Goal: Check status: Check status

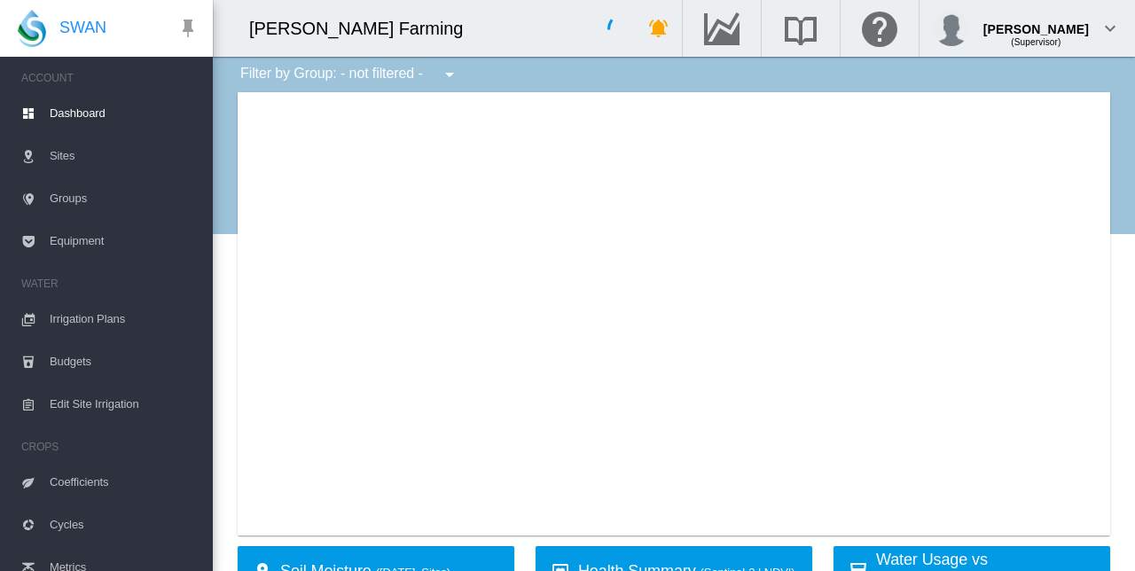
type input "**********"
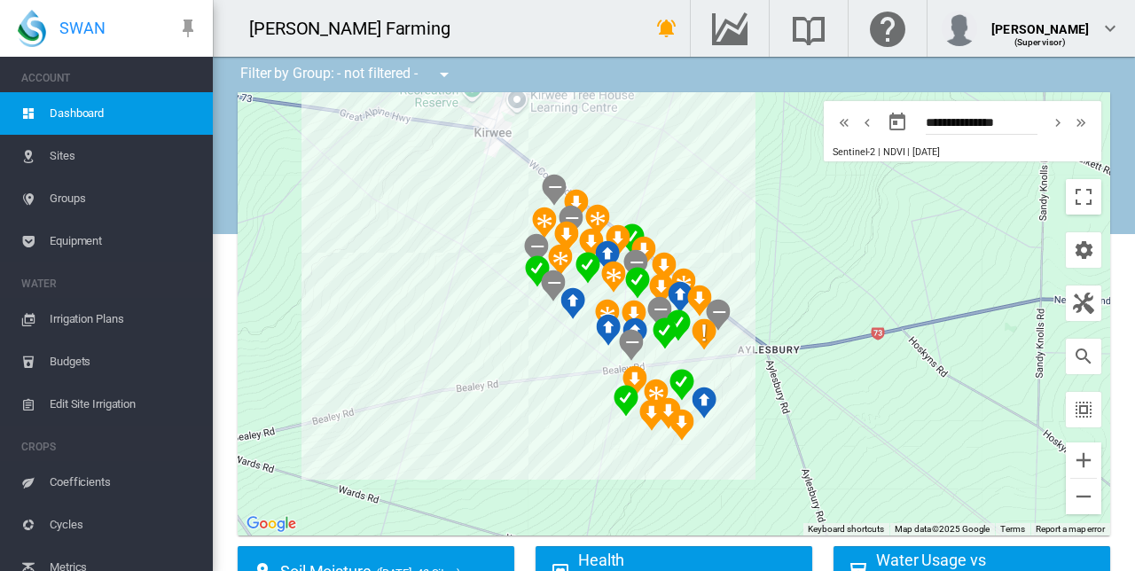
drag, startPoint x: 802, startPoint y: 354, endPoint x: 973, endPoint y: 301, distance: 179.2
click at [768, 308] on div at bounding box center [674, 313] width 872 height 443
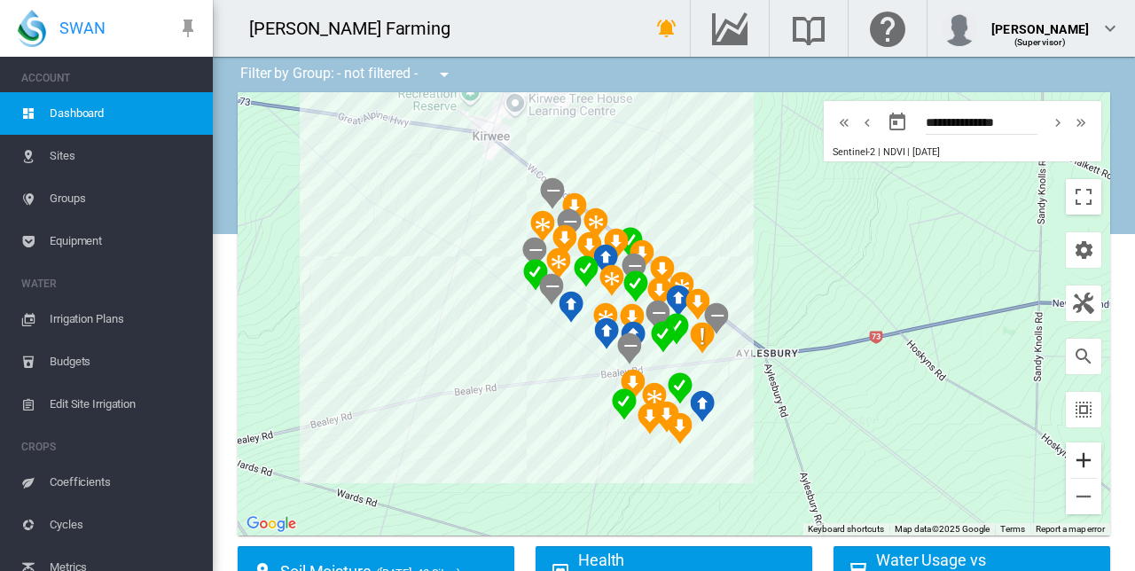
click at [1065, 454] on button "Zoom in" at bounding box center [1082, 459] width 35 height 35
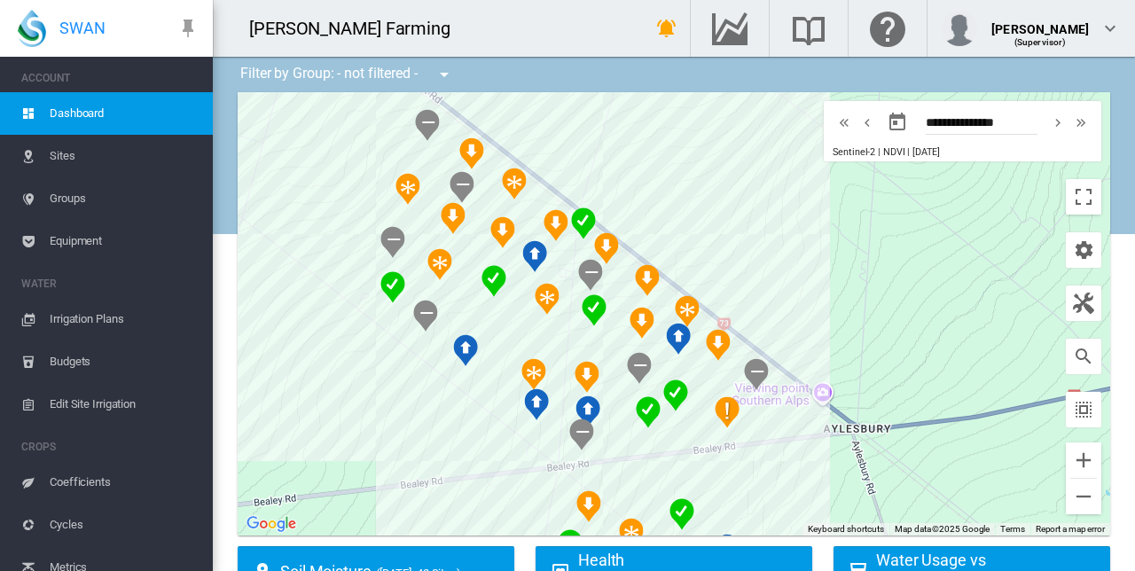
drag, startPoint x: 753, startPoint y: 261, endPoint x: 749, endPoint y: 297, distance: 35.7
click at [749, 297] on div at bounding box center [674, 313] width 872 height 443
click at [1080, 496] on button "Zoom out" at bounding box center [1082, 496] width 35 height 35
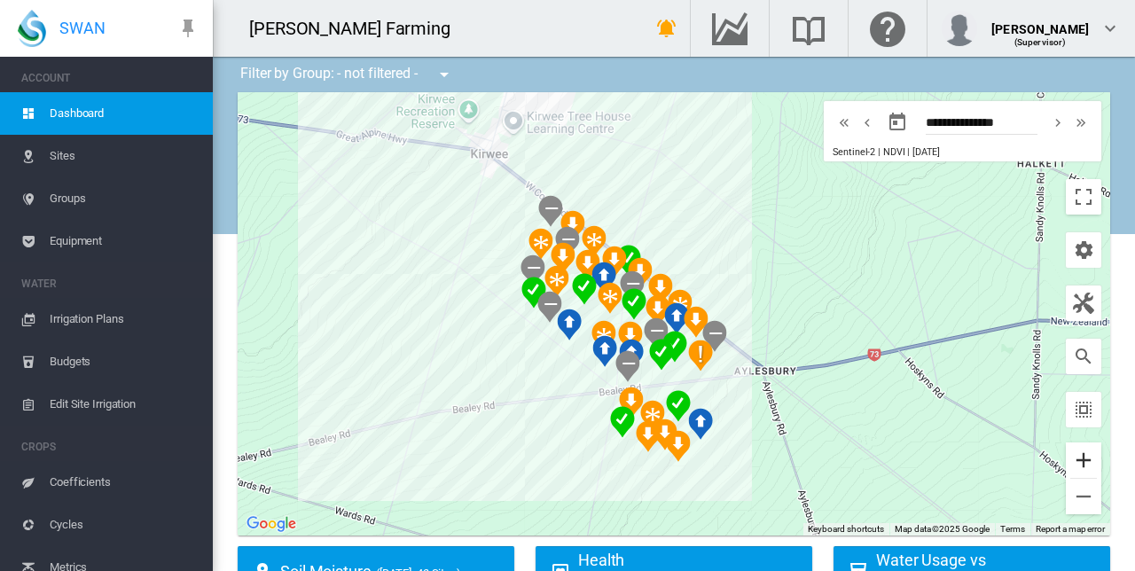
click at [1069, 461] on button "Zoom in" at bounding box center [1082, 459] width 35 height 35
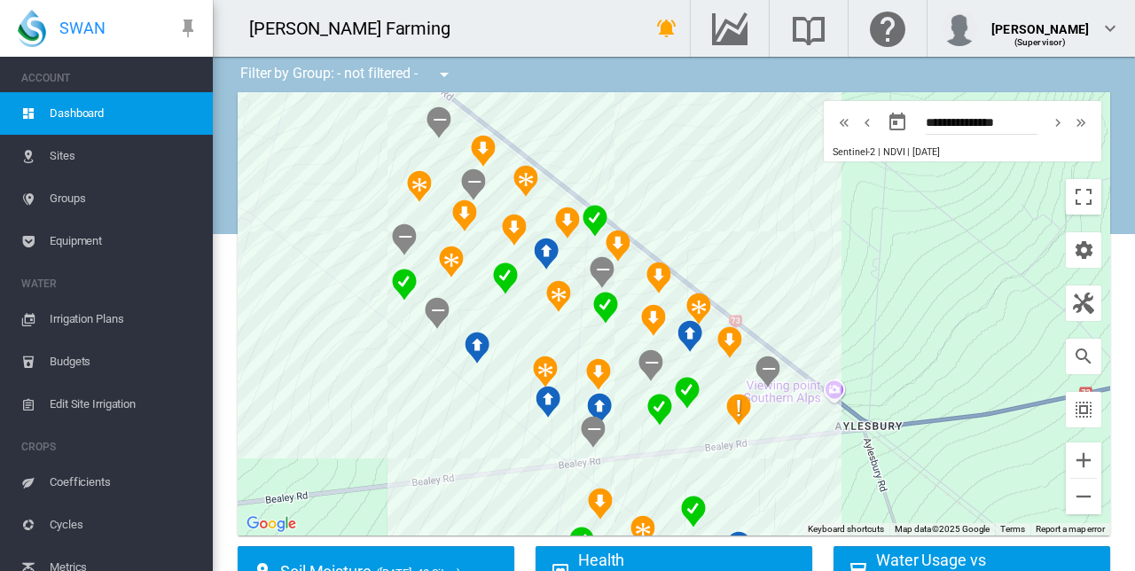
drag, startPoint x: 843, startPoint y: 368, endPoint x: 836, endPoint y: 307, distance: 61.6
click at [836, 307] on div at bounding box center [674, 313] width 872 height 443
click at [1072, 490] on button "Zoom out" at bounding box center [1082, 496] width 35 height 35
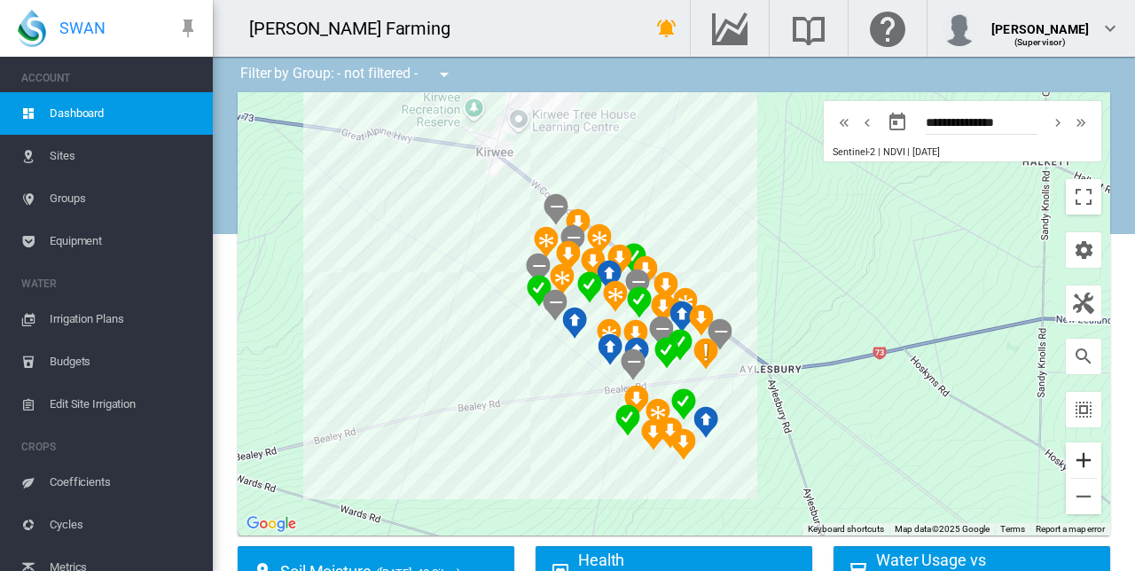
click at [1078, 458] on button "Zoom in" at bounding box center [1082, 459] width 35 height 35
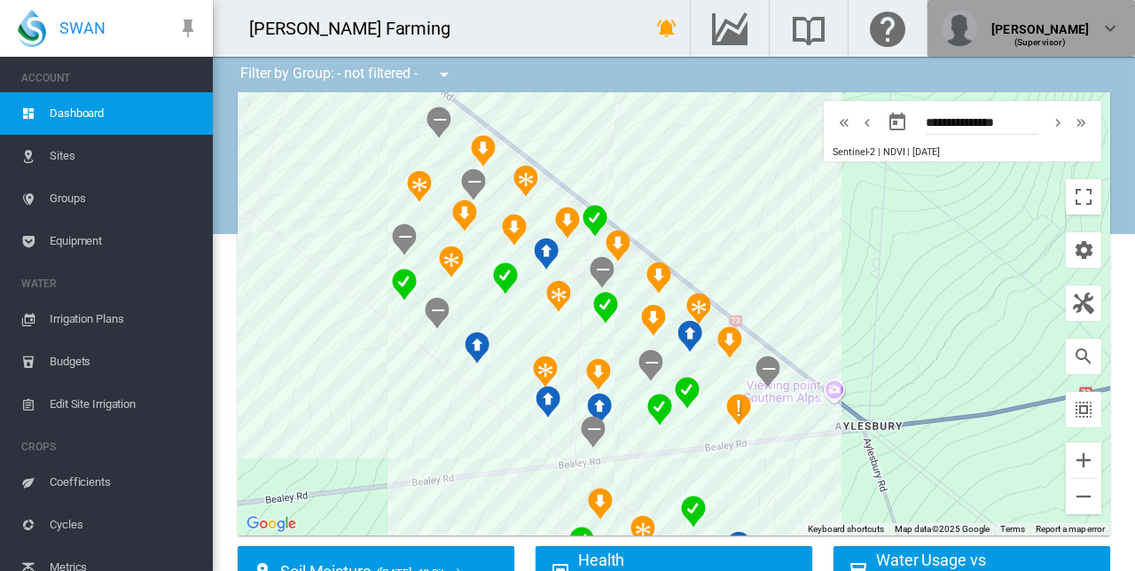
click at [1110, 30] on md-icon "icon-chevron-down" at bounding box center [1109, 28] width 21 height 21
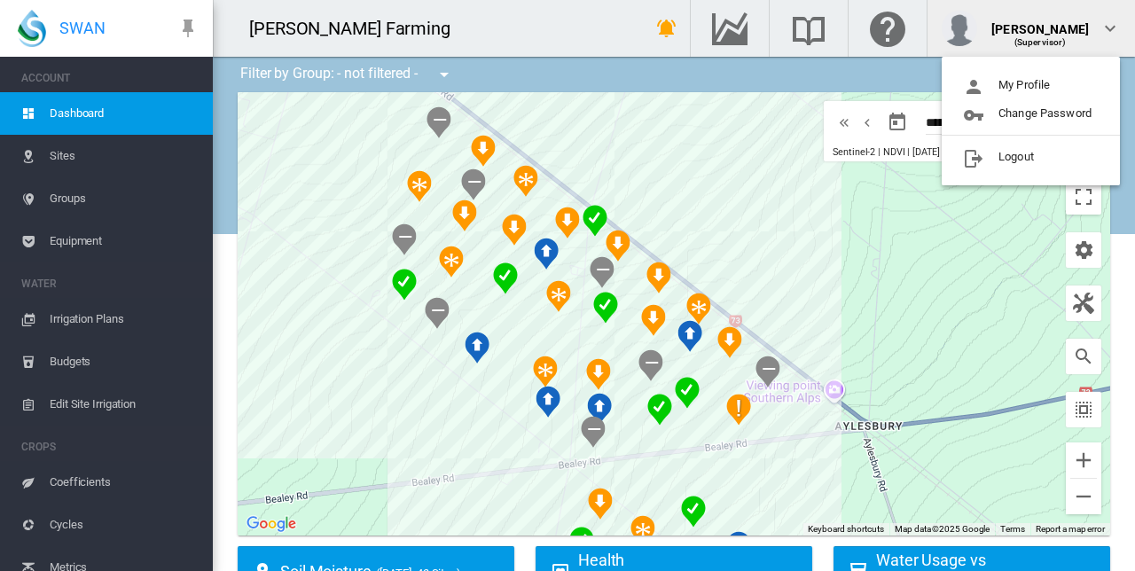
click at [574, 27] on md-backdrop at bounding box center [567, 285] width 1135 height 571
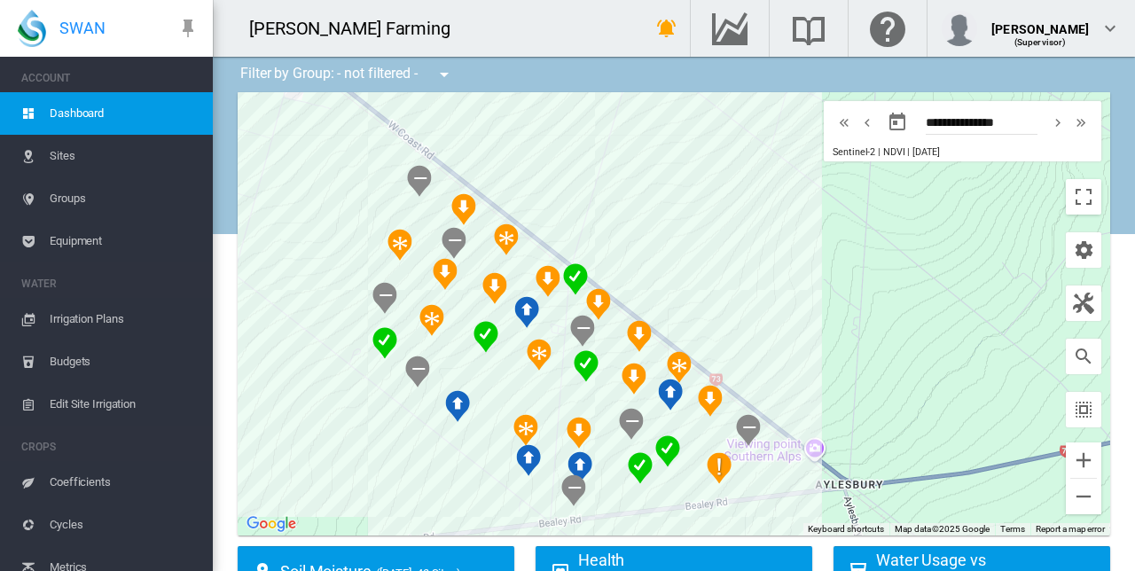
drag, startPoint x: 576, startPoint y: 153, endPoint x: 558, endPoint y: 213, distance: 62.2
click at [558, 213] on div at bounding box center [674, 313] width 872 height 443
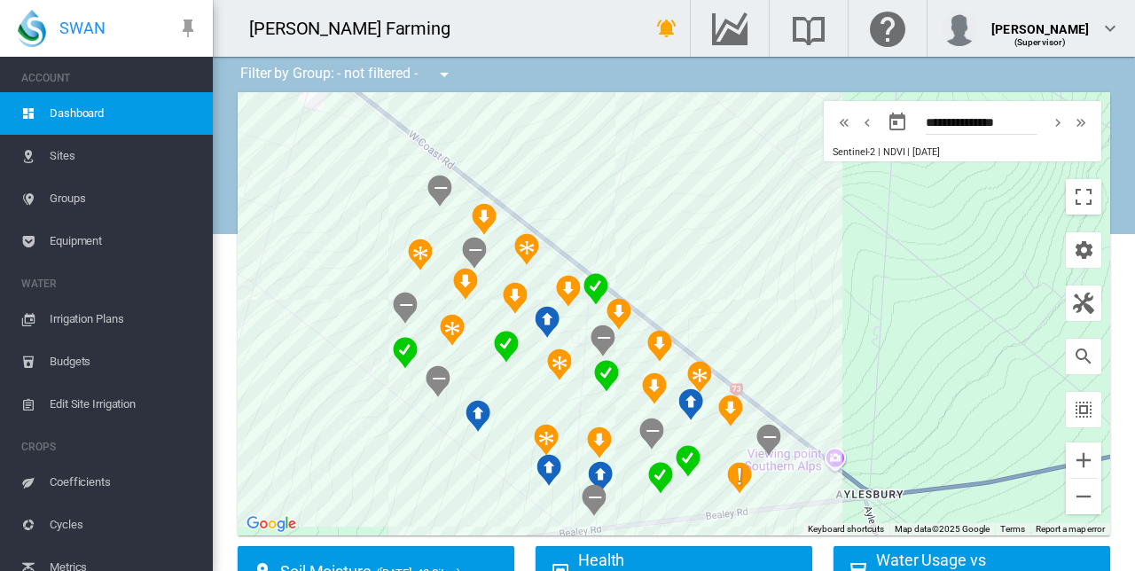
drag, startPoint x: 636, startPoint y: 219, endPoint x: 660, endPoint y: 225, distance: 24.7
click at [659, 230] on div at bounding box center [674, 313] width 872 height 443
